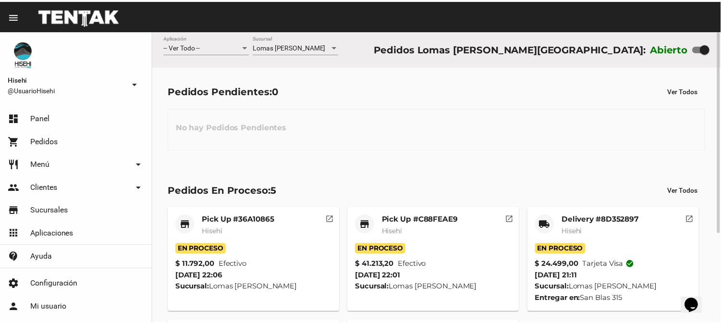
scroll to position [130, 0]
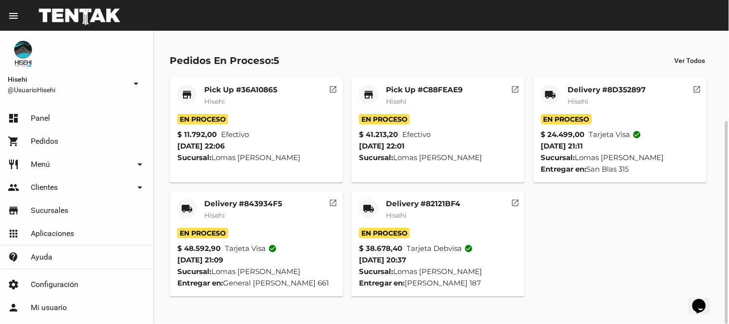
click at [583, 103] on span "Hisehi" at bounding box center [578, 101] width 21 height 9
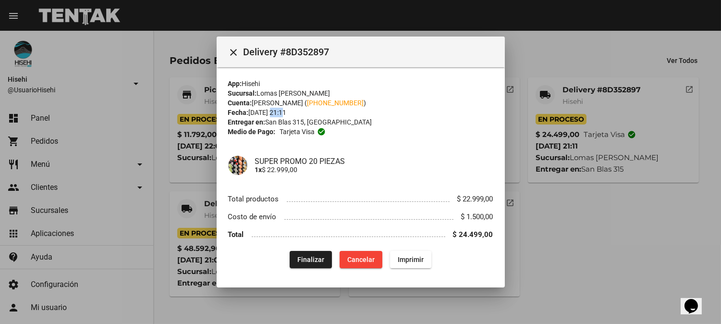
drag, startPoint x: 281, startPoint y: 114, endPoint x: 270, endPoint y: 115, distance: 11.1
click at [270, 115] on div "Fecha: [DATE] 21:11" at bounding box center [360, 113] width 265 height 10
click at [310, 257] on span "Finalizar" at bounding box center [310, 260] width 27 height 8
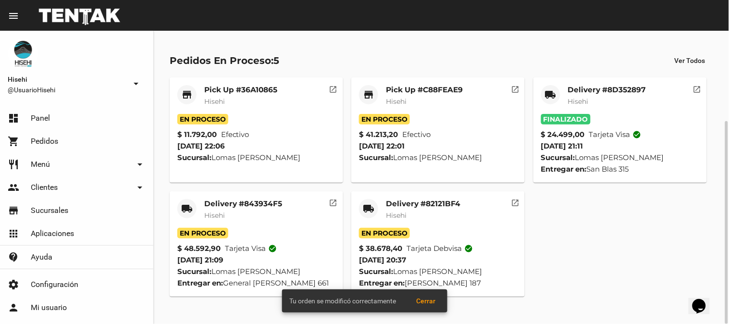
click at [222, 211] on span "Hisehi" at bounding box center [214, 215] width 21 height 9
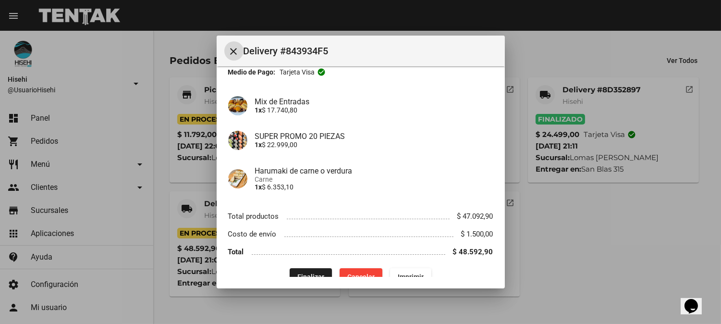
scroll to position [74, 0]
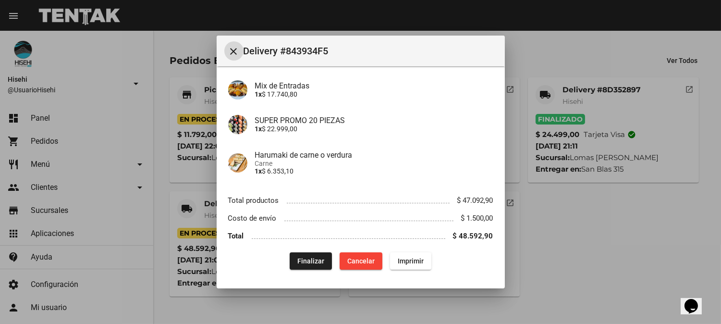
click at [306, 264] on span "Finalizar" at bounding box center [310, 261] width 27 height 8
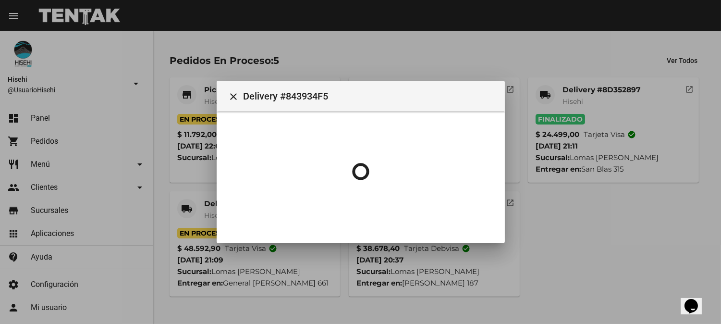
scroll to position [0, 0]
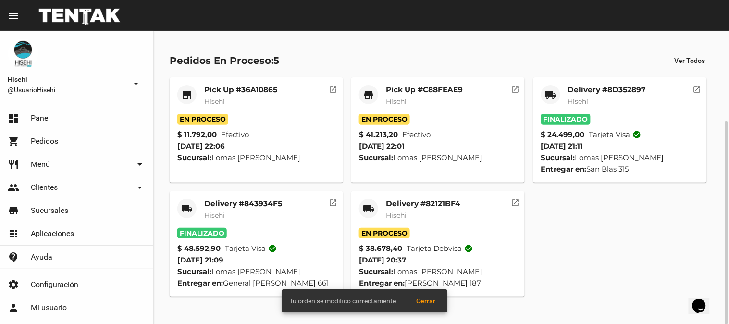
click at [423, 95] on div "Pick Up #C88FEAE9 Hisehi" at bounding box center [424, 99] width 77 height 29
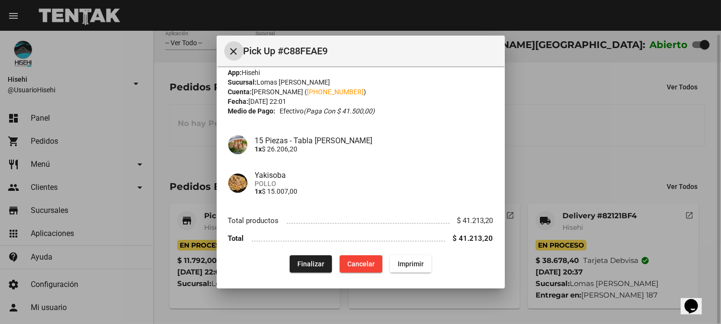
scroll to position [12, 0]
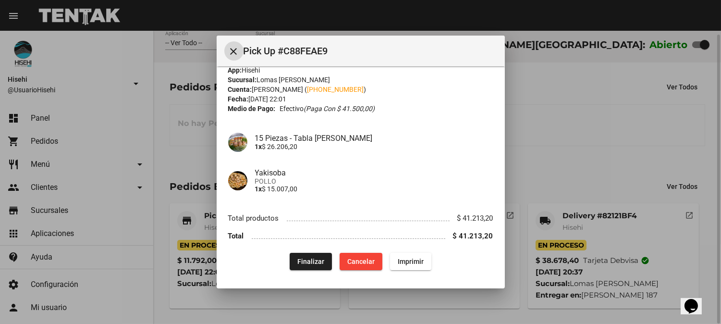
click at [305, 260] on span "Finalizar" at bounding box center [310, 262] width 27 height 8
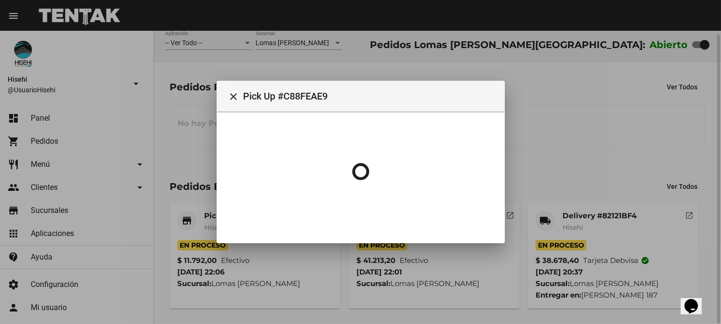
scroll to position [0, 0]
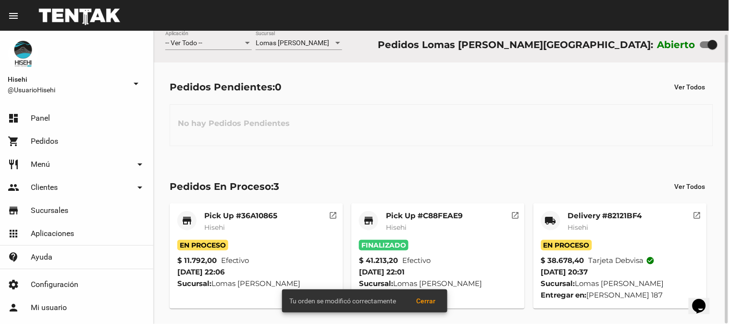
click at [590, 138] on div "No hay Pedidos Pendientes" at bounding box center [441, 125] width 543 height 42
click at [218, 213] on mat-card-title "Pick Up #36A10865" at bounding box center [240, 216] width 73 height 10
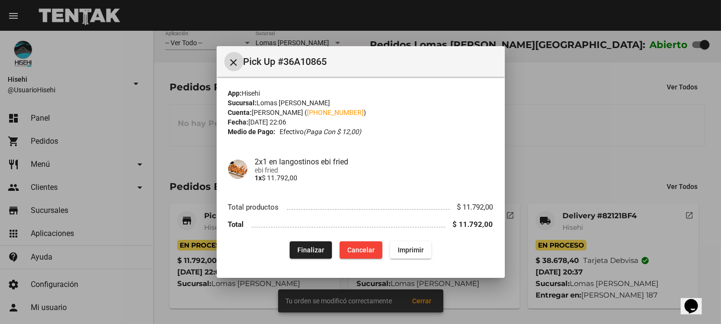
click at [328, 253] on button "Finalizar" at bounding box center [311, 249] width 42 height 17
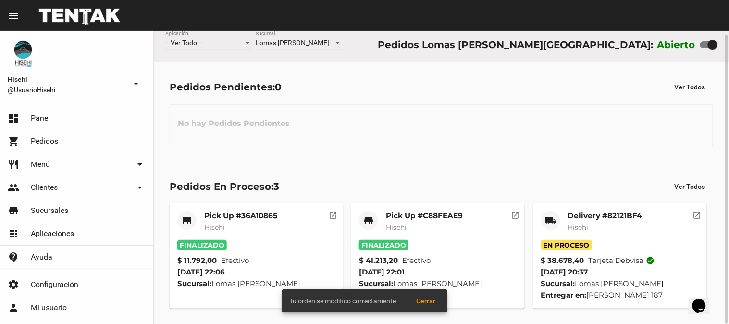
click at [596, 215] on mat-card-title "Delivery #82121BF4" at bounding box center [605, 216] width 74 height 10
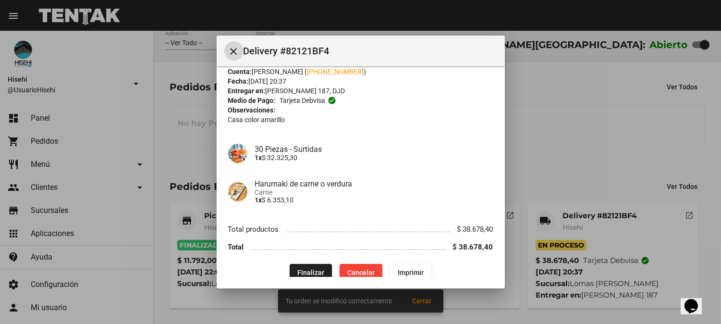
scroll to position [41, 0]
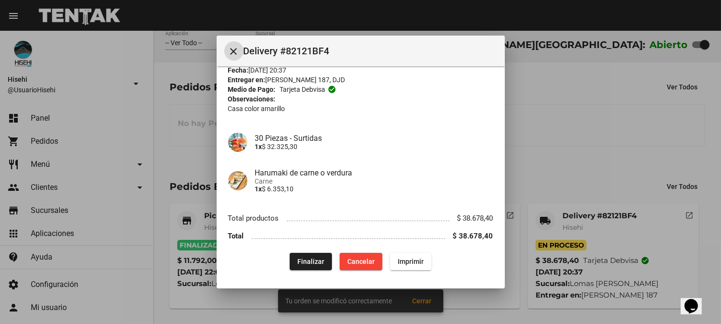
click at [316, 253] on button "Finalizar" at bounding box center [311, 261] width 42 height 17
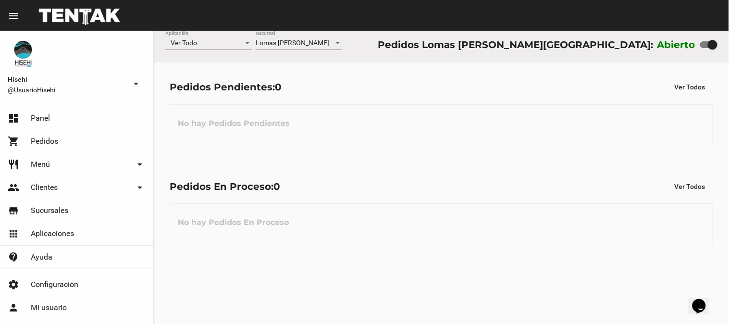
scroll to position [0, 0]
